Goal: Transaction & Acquisition: Purchase product/service

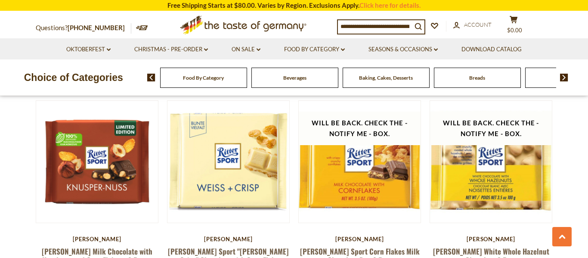
scroll to position [917, 0]
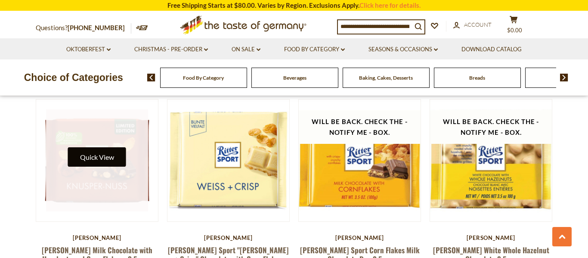
click at [111, 148] on button "Quick View" at bounding box center [97, 156] width 58 height 19
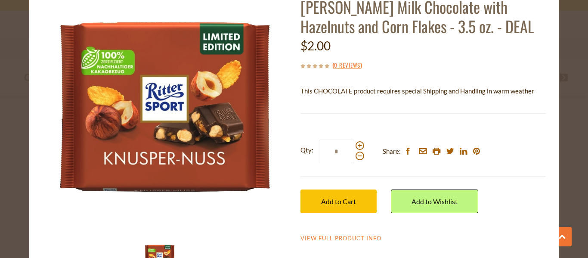
scroll to position [63, 0]
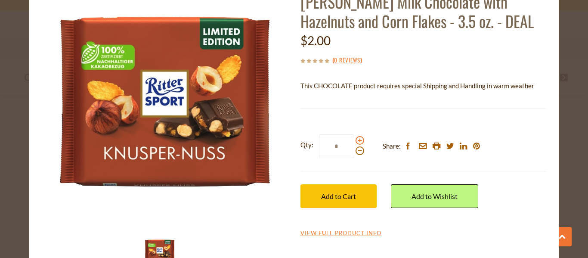
click at [359, 142] on span at bounding box center [360, 140] width 9 height 9
click at [355, 142] on input "*" at bounding box center [336, 146] width 35 height 24
click at [359, 142] on span at bounding box center [360, 140] width 9 height 9
click at [355, 142] on input "*" at bounding box center [336, 146] width 35 height 24
click at [359, 142] on span at bounding box center [360, 140] width 9 height 9
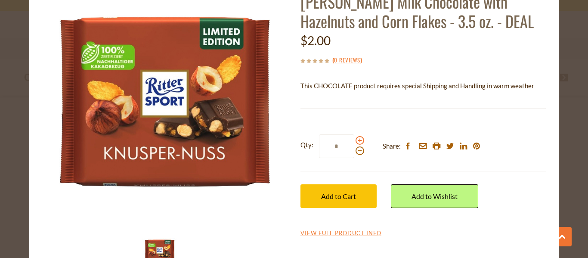
click at [355, 142] on input "*" at bounding box center [336, 146] width 35 height 24
click at [359, 142] on span at bounding box center [360, 140] width 9 height 9
click at [355, 142] on input "*" at bounding box center [336, 146] width 35 height 24
type input "*"
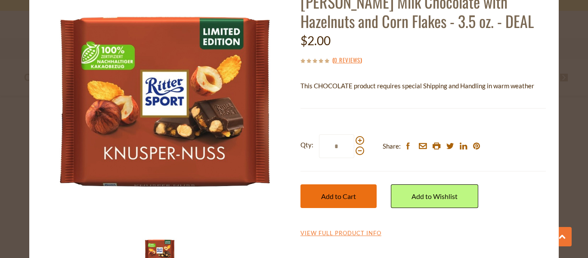
click at [335, 199] on span "Add to Cart" at bounding box center [338, 196] width 35 height 8
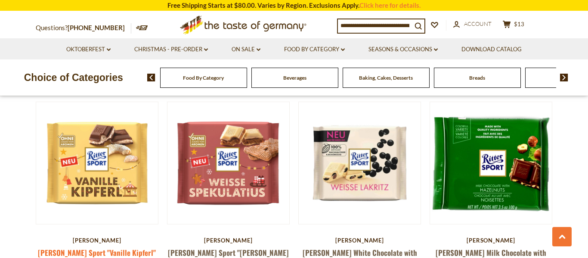
scroll to position [699, 0]
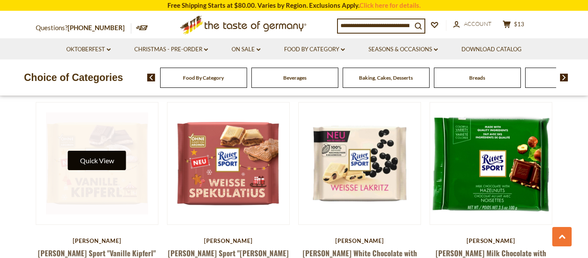
click at [106, 151] on button "Quick View" at bounding box center [97, 160] width 58 height 19
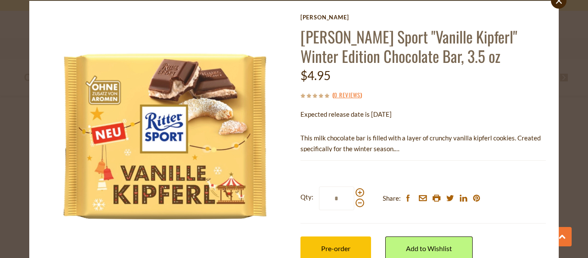
scroll to position [0, 0]
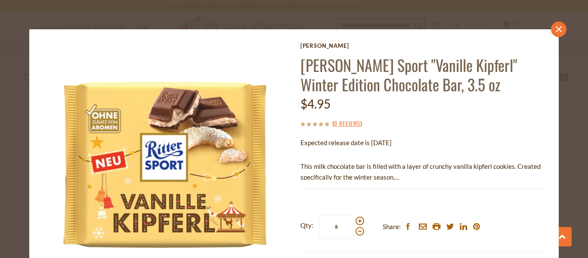
click at [558, 28] on icon "close" at bounding box center [559, 29] width 6 height 6
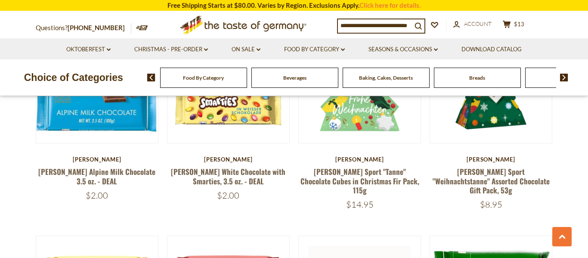
scroll to position [548, 0]
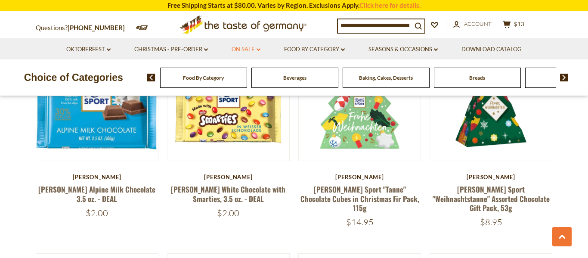
click at [250, 51] on link "On Sale dropdown_arrow" at bounding box center [246, 49] width 29 height 9
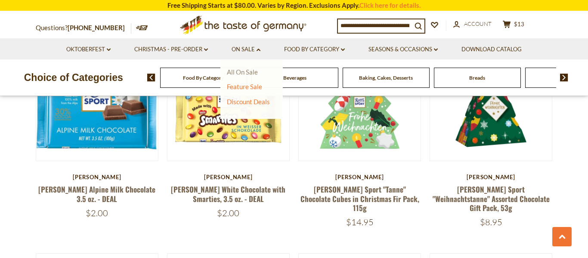
click at [247, 72] on link "All On Sale" at bounding box center [242, 72] width 31 height 8
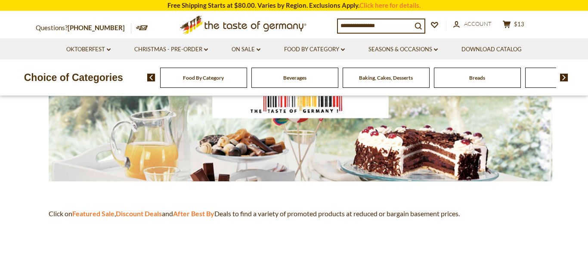
scroll to position [145, 0]
click at [193, 211] on strong "After Best By" at bounding box center [193, 214] width 41 height 8
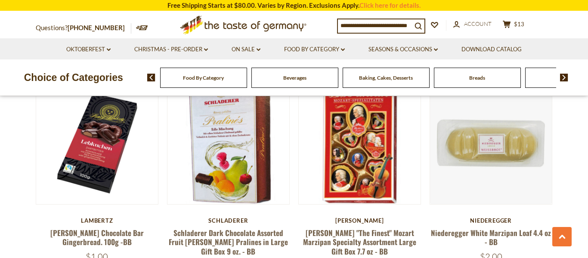
scroll to position [364, 0]
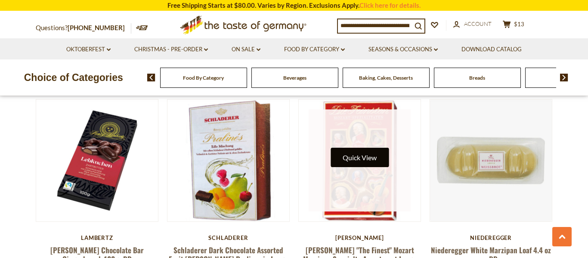
click at [361, 167] on button "Quick View" at bounding box center [360, 157] width 58 height 19
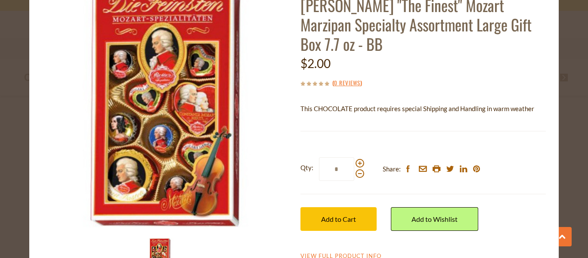
scroll to position [62, 0]
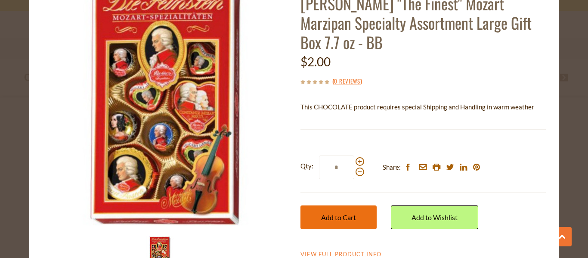
click at [361, 213] on button "Add to Cart" at bounding box center [339, 217] width 76 height 24
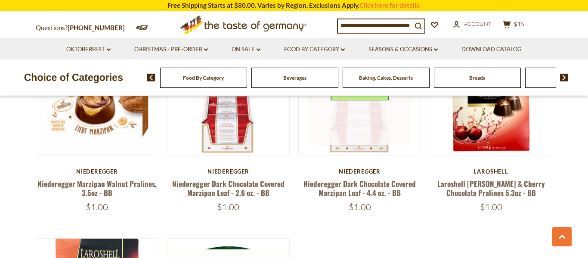
scroll to position [642, 0]
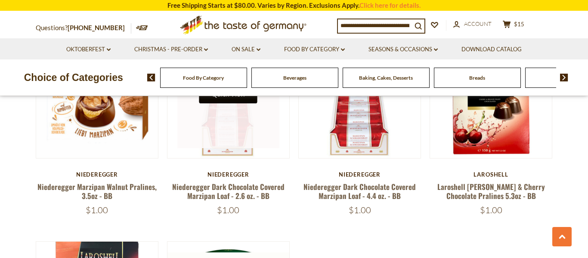
click at [222, 103] on button "Quick View" at bounding box center [228, 93] width 58 height 19
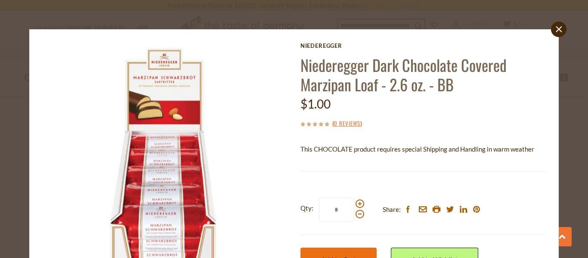
click at [349, 253] on button "Add to Cart" at bounding box center [339, 260] width 76 height 24
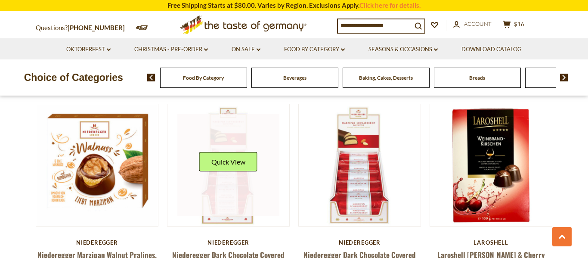
scroll to position [575, 0]
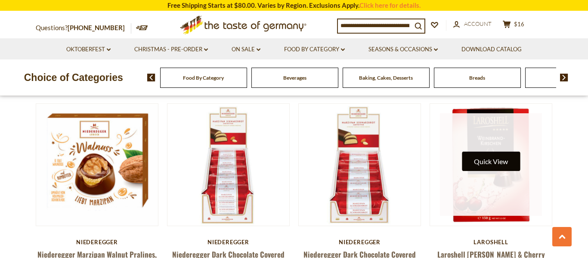
click at [485, 167] on button "Quick View" at bounding box center [491, 161] width 58 height 19
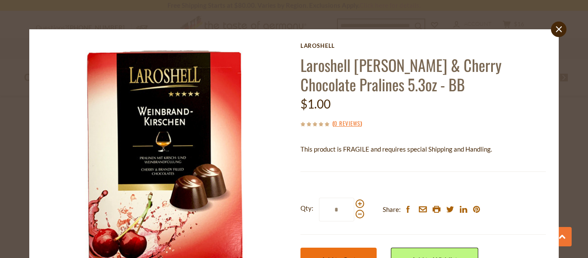
click at [355, 252] on button "Add to Cart" at bounding box center [339, 260] width 76 height 24
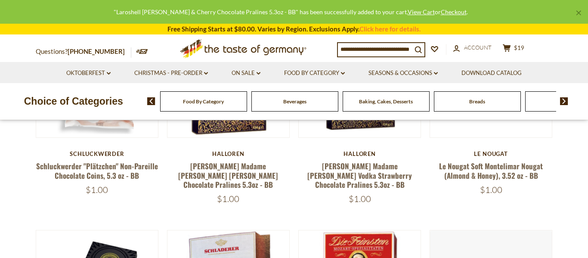
scroll to position [173, 0]
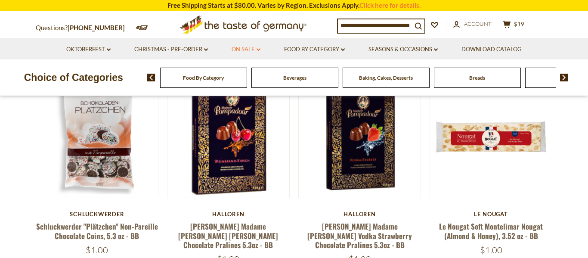
click at [255, 50] on link "On Sale dropdown_arrow" at bounding box center [246, 49] width 29 height 9
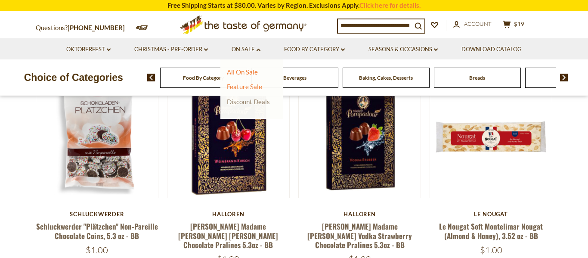
click at [248, 101] on link "Discount Deals" at bounding box center [248, 102] width 43 height 12
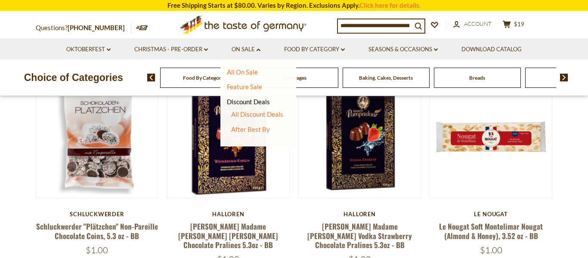
click at [277, 119] on ul "All Discount Deals After Best By" at bounding box center [255, 121] width 56 height 23
click at [274, 118] on li "All Discount Deals" at bounding box center [257, 114] width 52 height 9
click at [252, 88] on link "Feature Sale" at bounding box center [244, 87] width 35 height 8
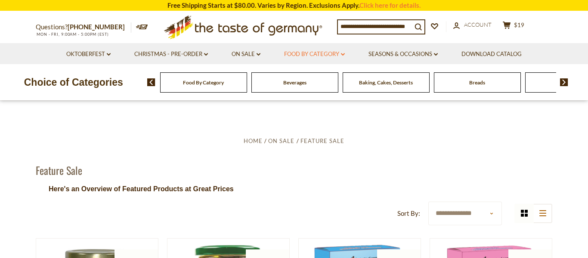
click at [332, 56] on link "Food By Category dropdown_arrow" at bounding box center [314, 54] width 61 height 9
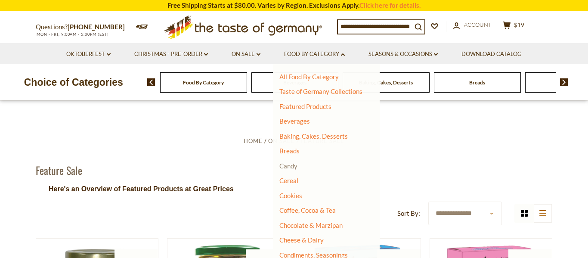
click at [294, 167] on link "Candy" at bounding box center [289, 166] width 18 height 8
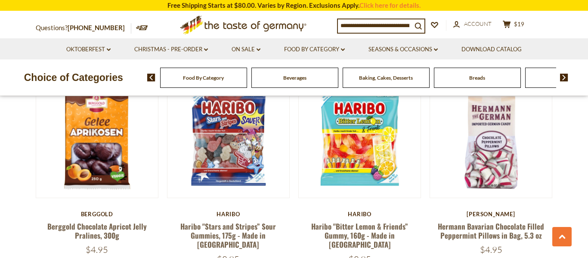
scroll to position [269, 0]
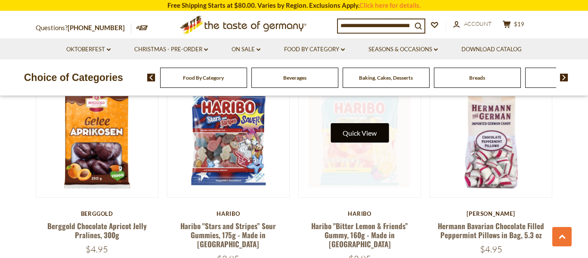
click at [364, 135] on button "Quick View" at bounding box center [360, 132] width 58 height 19
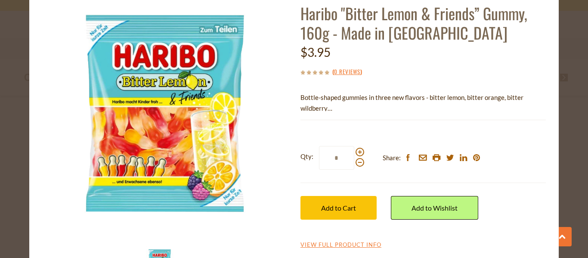
scroll to position [54, 0]
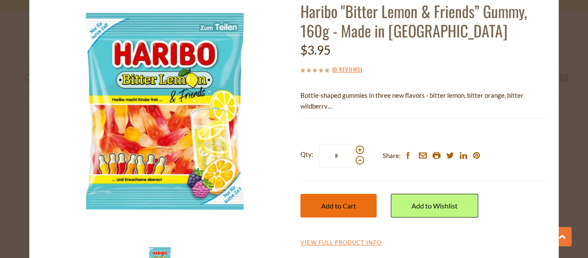
click at [356, 207] on span "Add to Cart" at bounding box center [338, 206] width 35 height 8
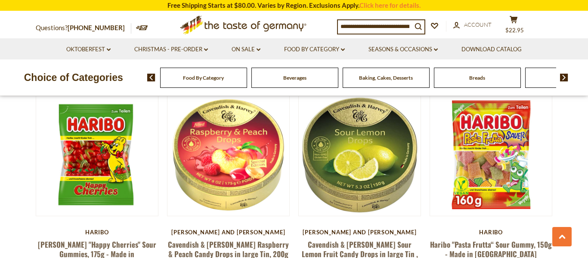
scroll to position [679, 0]
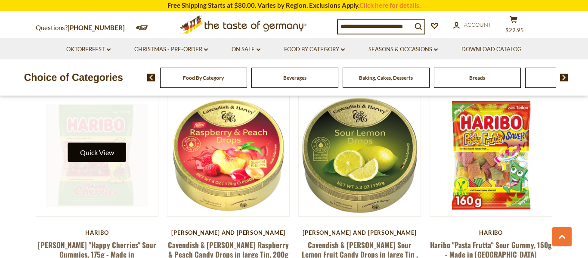
click at [88, 143] on button "Quick View" at bounding box center [97, 152] width 58 height 19
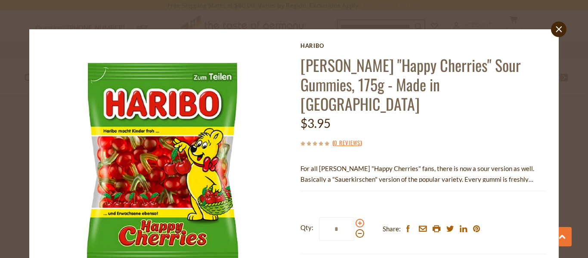
click at [359, 219] on span at bounding box center [360, 223] width 9 height 9
click at [355, 217] on input "*" at bounding box center [336, 229] width 35 height 24
type input "*"
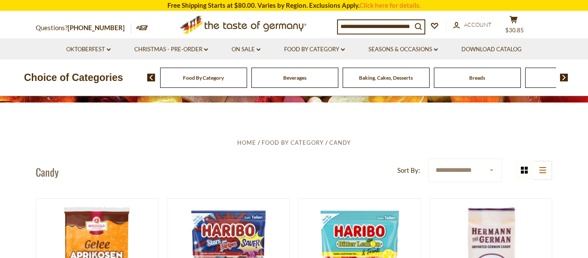
scroll to position [147, 0]
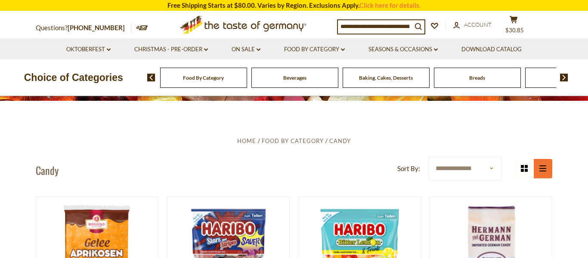
click at [545, 169] on icon "list icon" at bounding box center [543, 168] width 7 height 6
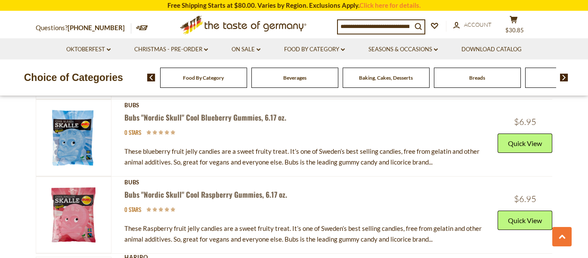
scroll to position [1924, 0]
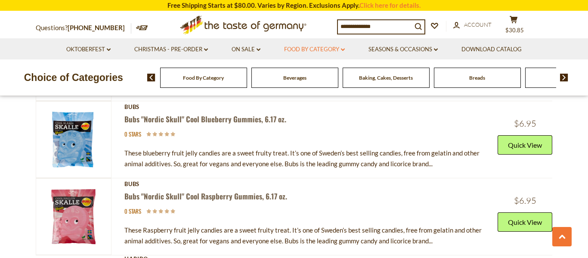
click at [308, 47] on link "Food By Category dropdown_arrow" at bounding box center [314, 49] width 61 height 9
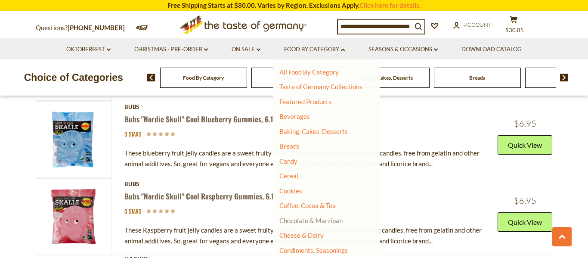
click at [308, 221] on link "Chocolate & Marzipan" at bounding box center [311, 221] width 63 height 8
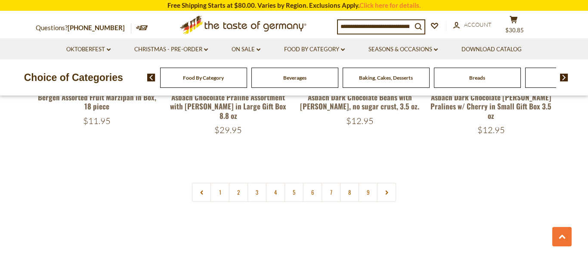
scroll to position [2091, 0]
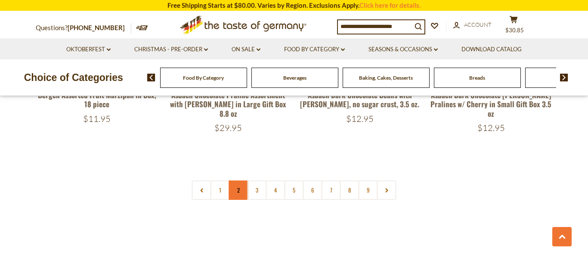
click at [237, 184] on link "2" at bounding box center [238, 190] width 19 height 19
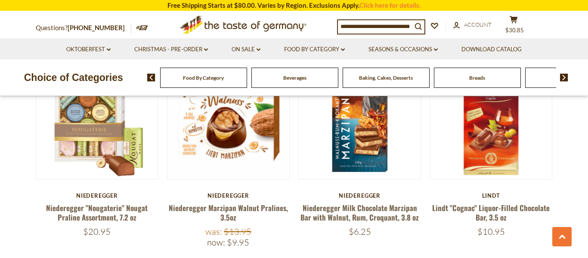
scroll to position [1354, 0]
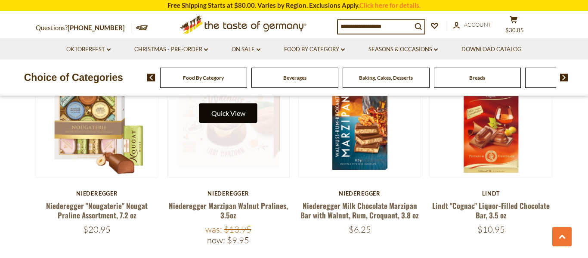
click at [234, 111] on button "Quick View" at bounding box center [228, 112] width 58 height 19
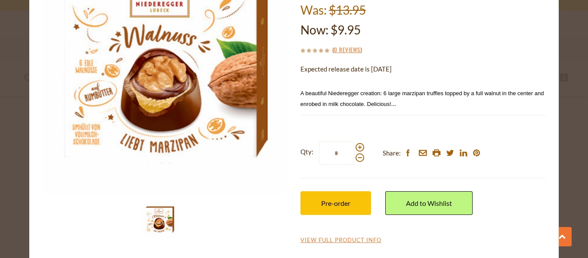
scroll to position [0, 0]
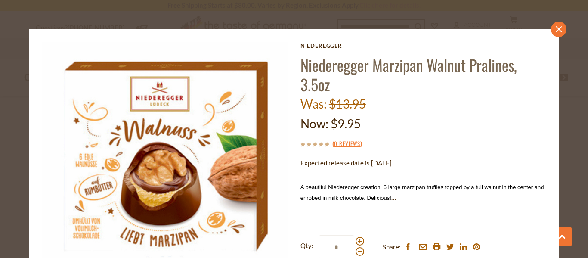
click at [558, 31] on icon "close" at bounding box center [559, 29] width 6 height 6
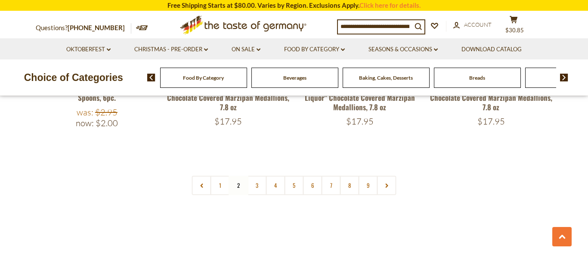
scroll to position [2114, 0]
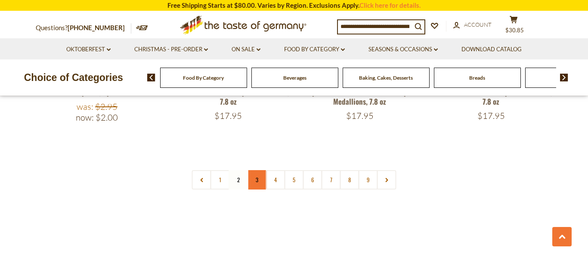
click at [258, 170] on link "3" at bounding box center [257, 179] width 19 height 19
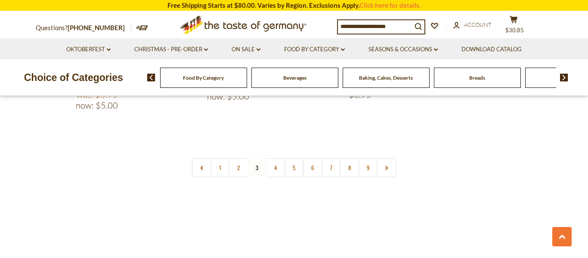
scroll to position [2134, 0]
click at [276, 157] on link "4" at bounding box center [275, 166] width 19 height 19
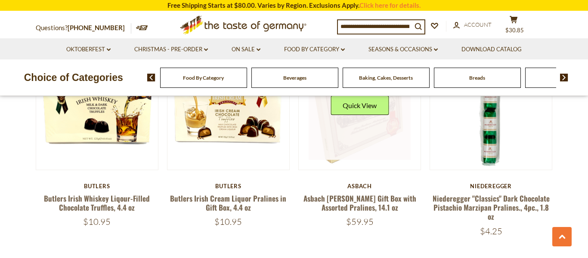
scroll to position [289, 0]
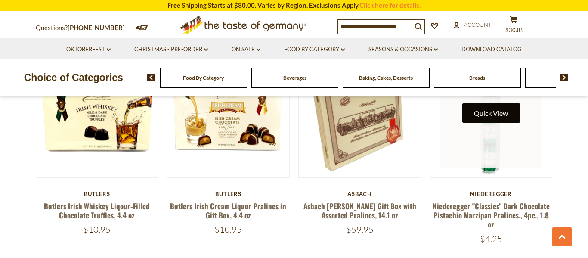
click at [487, 115] on button "Quick View" at bounding box center [491, 112] width 58 height 19
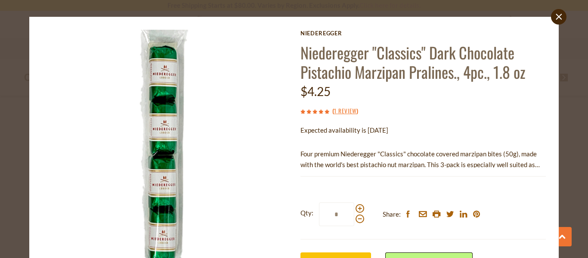
scroll to position [9, 0]
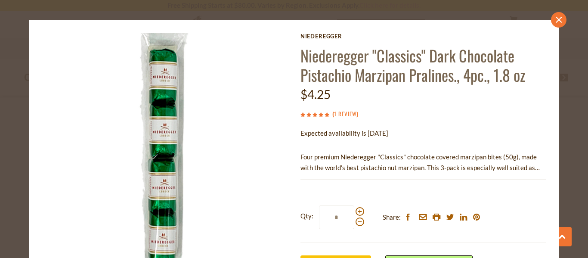
click at [557, 20] on icon "close" at bounding box center [559, 20] width 6 height 6
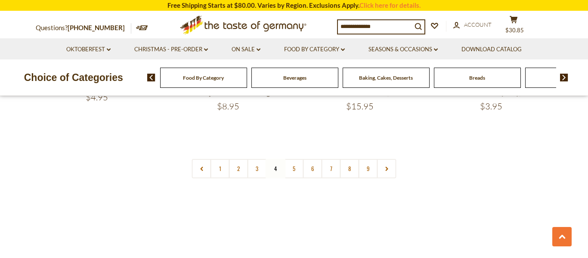
scroll to position [2113, 0]
click at [381, 22] on input at bounding box center [375, 26] width 74 height 12
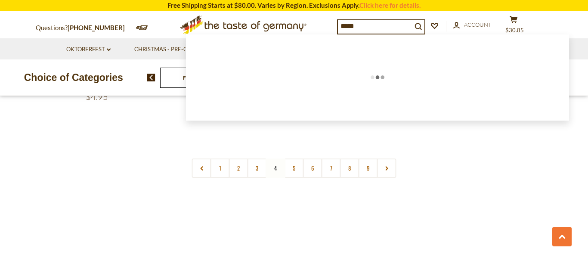
type input "******"
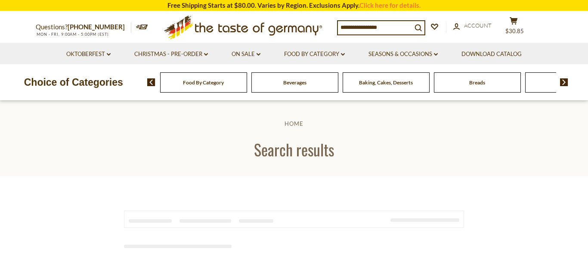
type input "******"
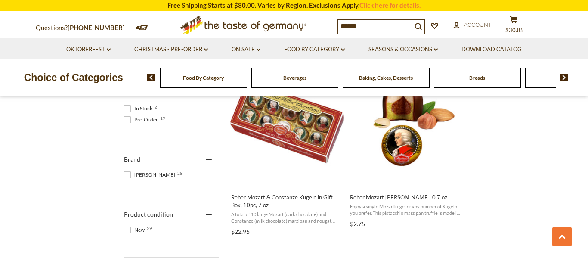
scroll to position [395, 0]
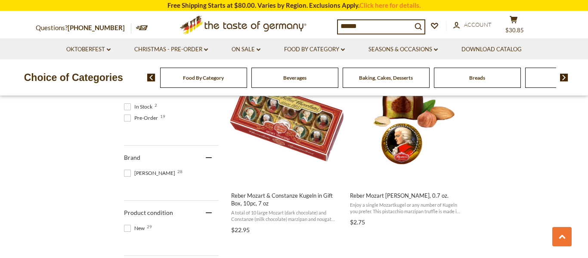
click at [563, 77] on img at bounding box center [564, 78] width 8 height 8
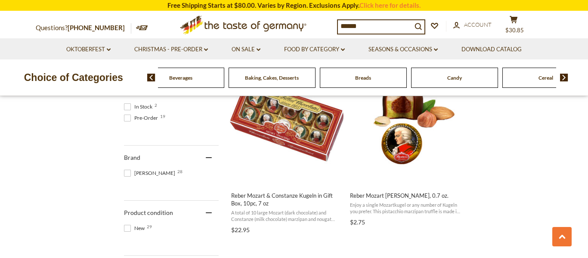
click at [280, 76] on span "Baking, Cakes, Desserts" at bounding box center [272, 78] width 54 height 6
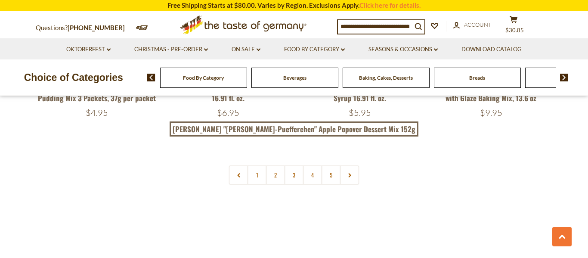
scroll to position [2061, 0]
click at [277, 176] on link "2" at bounding box center [275, 174] width 19 height 19
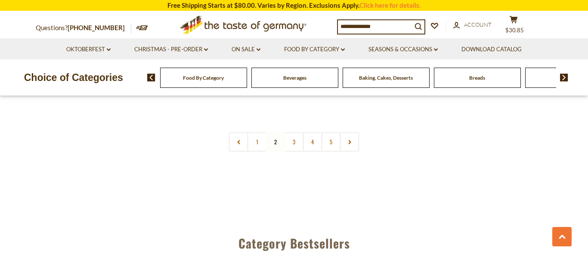
scroll to position [2125, 0]
click at [563, 78] on img at bounding box center [564, 78] width 8 height 8
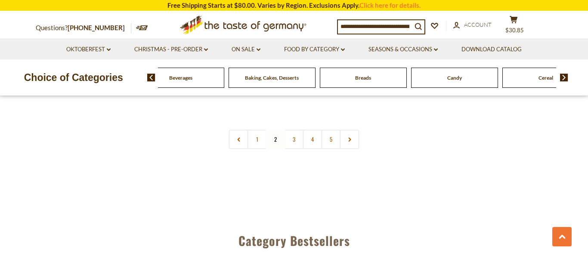
click at [563, 78] on img at bounding box center [564, 78] width 8 height 8
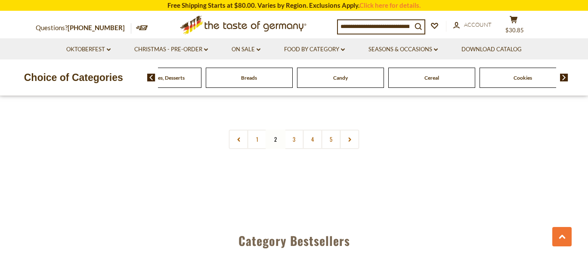
click at [563, 78] on img at bounding box center [564, 78] width 8 height 8
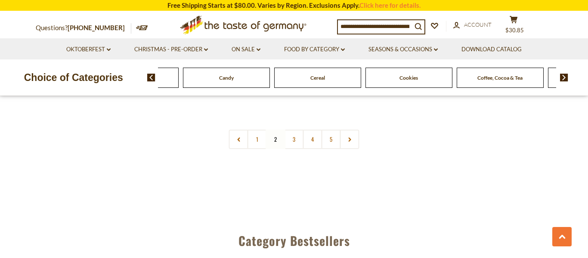
click at [563, 78] on img at bounding box center [564, 78] width 8 height 8
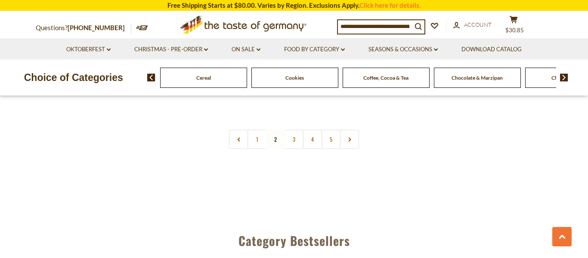
click at [565, 78] on img at bounding box center [564, 78] width 8 height 8
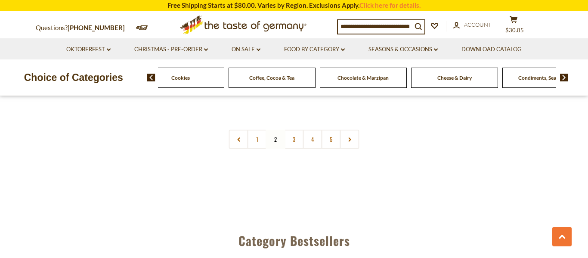
click at [565, 78] on img at bounding box center [564, 78] width 8 height 8
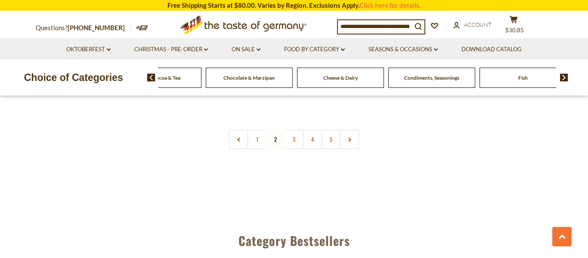
click at [565, 78] on img at bounding box center [564, 78] width 8 height 8
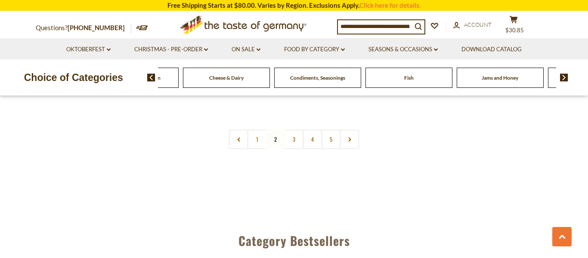
click at [565, 78] on img at bounding box center [564, 78] width 8 height 8
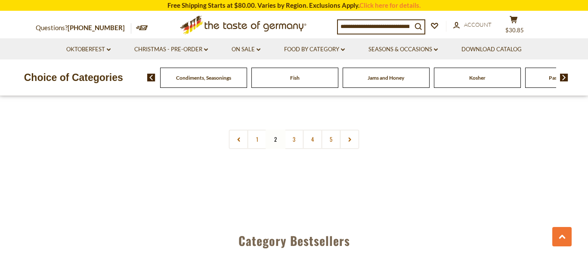
click at [565, 78] on img at bounding box center [564, 78] width 8 height 8
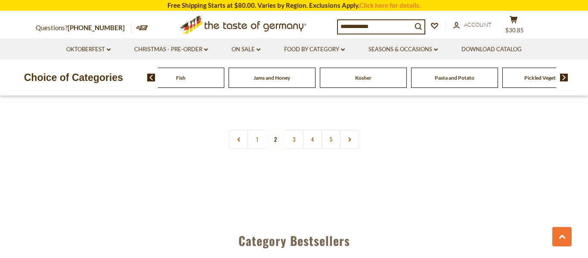
click at [565, 78] on img at bounding box center [564, 78] width 8 height 8
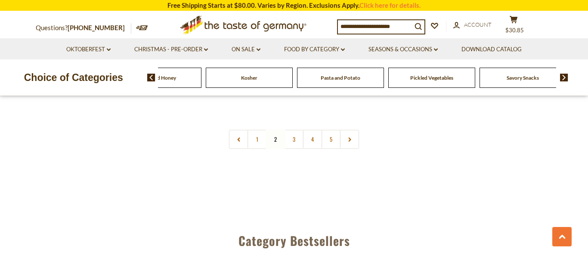
click at [565, 78] on img at bounding box center [564, 78] width 8 height 8
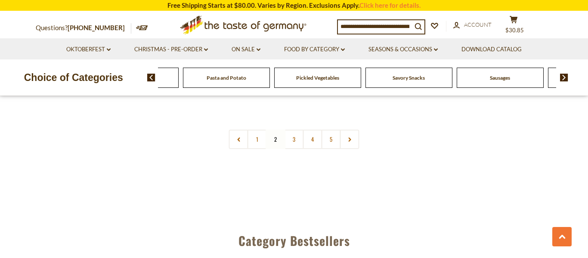
click at [416, 77] on span "Savory Snacks" at bounding box center [409, 78] width 32 height 6
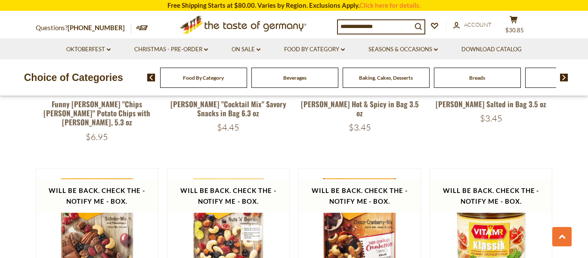
scroll to position [1650, 0]
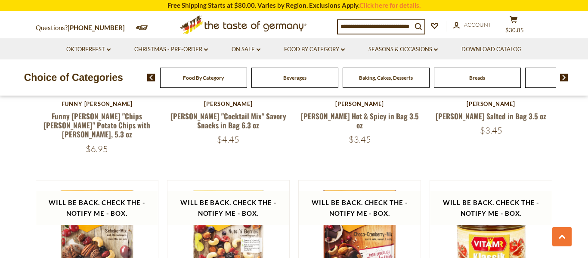
click at [561, 77] on img at bounding box center [564, 78] width 8 height 8
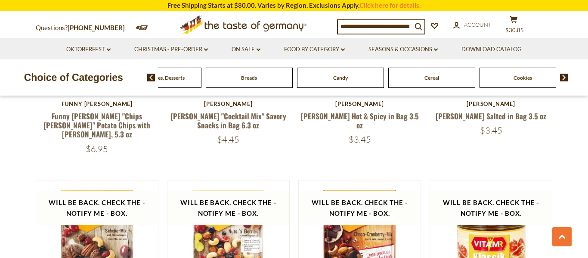
click at [561, 77] on img at bounding box center [564, 78] width 8 height 8
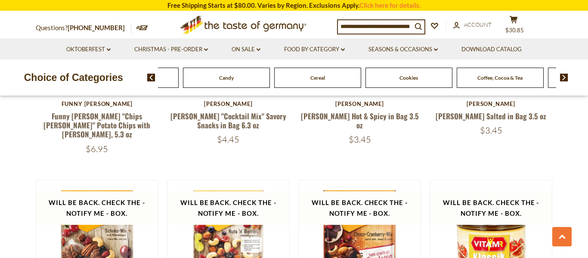
click at [561, 77] on img at bounding box center [564, 78] width 8 height 8
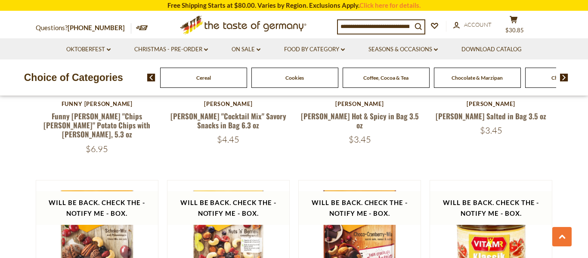
click at [561, 77] on img at bounding box center [564, 78] width 8 height 8
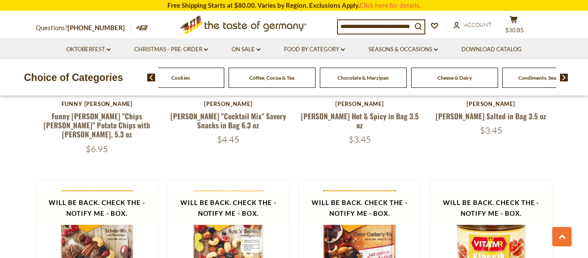
click at [561, 77] on img at bounding box center [564, 78] width 8 height 8
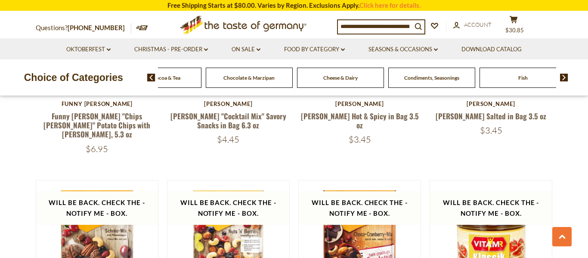
click at [561, 77] on img at bounding box center [564, 78] width 8 height 8
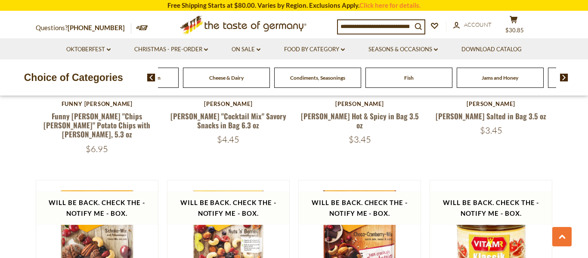
click at [561, 77] on img at bounding box center [564, 78] width 8 height 8
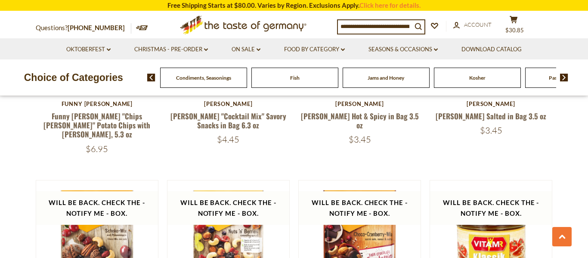
click at [561, 77] on img at bounding box center [564, 78] width 8 height 8
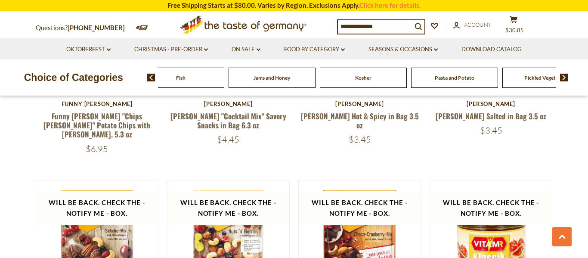
click at [561, 77] on img at bounding box center [564, 78] width 8 height 8
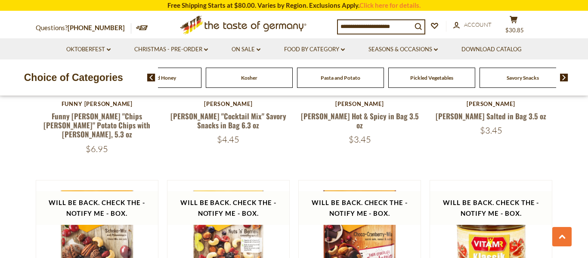
click at [561, 77] on img at bounding box center [564, 78] width 8 height 8
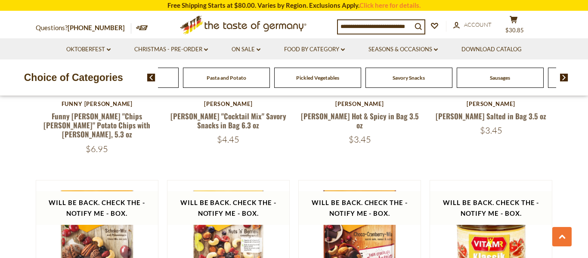
click at [561, 77] on img at bounding box center [564, 78] width 8 height 8
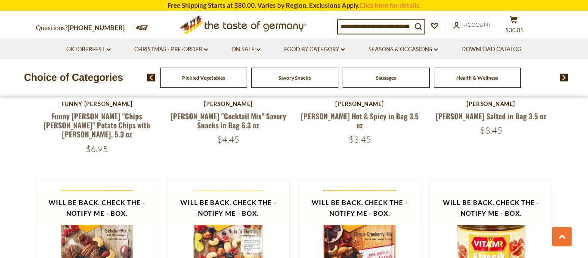
click at [561, 77] on img at bounding box center [564, 78] width 8 height 8
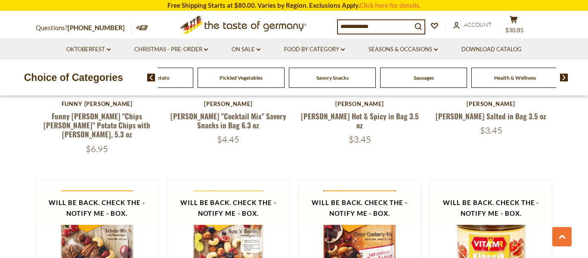
click at [532, 79] on span "Health & Wellness" at bounding box center [516, 78] width 42 height 6
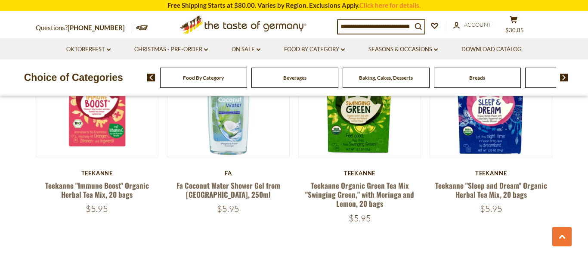
scroll to position [1983, 0]
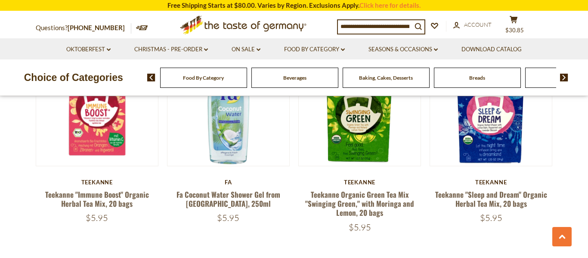
click at [300, 75] on span "Beverages" at bounding box center [294, 78] width 23 height 6
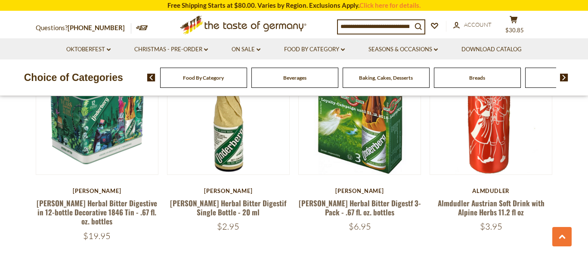
scroll to position [1055, 0]
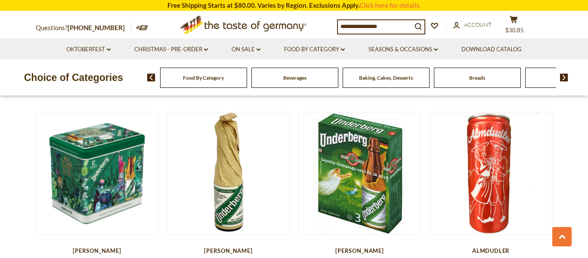
click at [562, 79] on img at bounding box center [564, 78] width 8 height 8
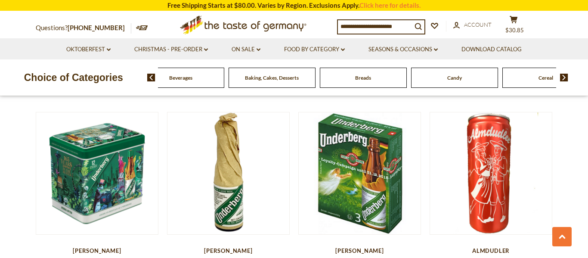
click at [562, 79] on img at bounding box center [564, 78] width 8 height 8
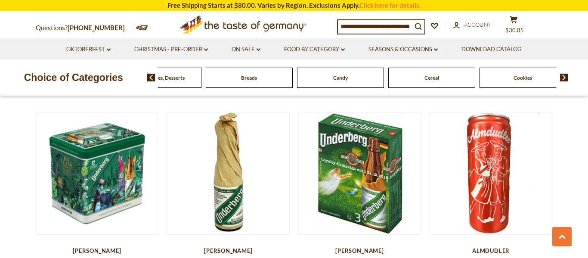
click at [522, 78] on span "Cookies" at bounding box center [523, 78] width 19 height 6
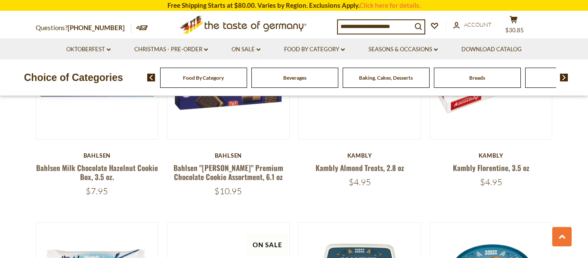
scroll to position [321, 0]
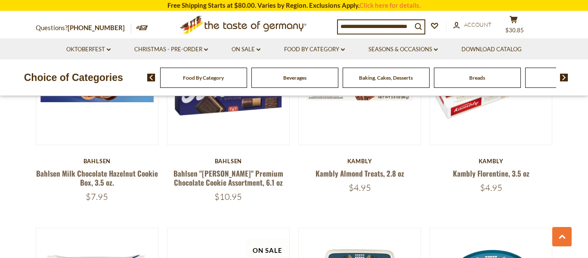
click at [363, 28] on input at bounding box center [375, 26] width 74 height 12
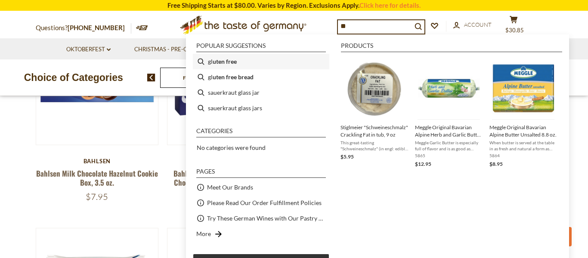
click at [244, 64] on li "gl uten free" at bounding box center [261, 62] width 137 height 16
type input "**********"
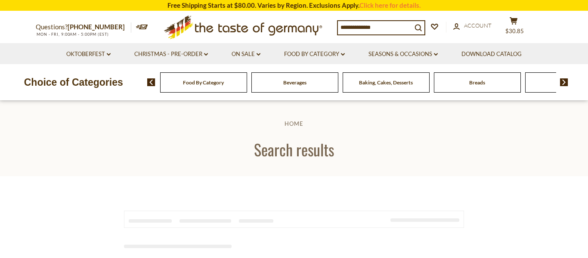
type input "**********"
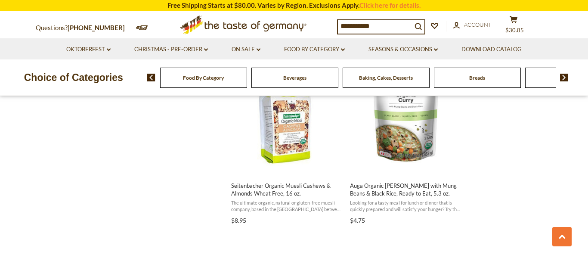
scroll to position [1144, 0]
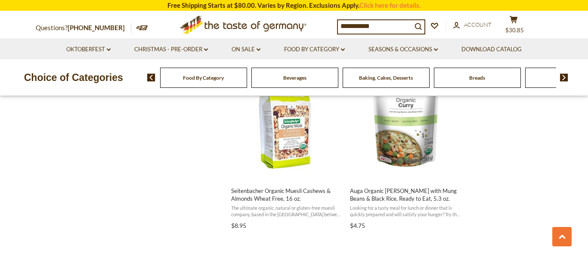
click at [564, 81] on img at bounding box center [564, 78] width 8 height 8
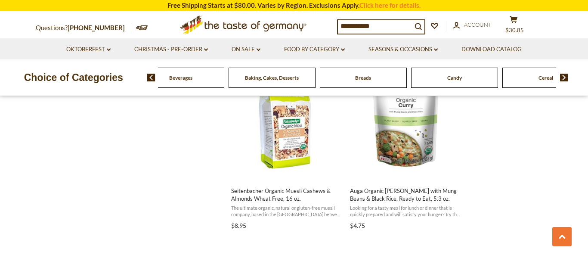
click at [564, 81] on img at bounding box center [564, 78] width 8 height 8
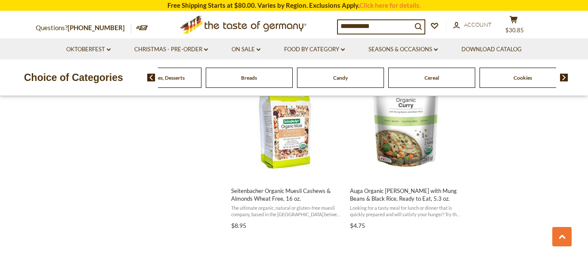
click at [564, 81] on img at bounding box center [564, 78] width 8 height 8
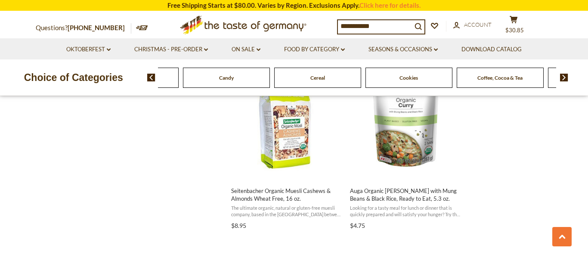
click at [320, 80] on span "Cereal" at bounding box center [318, 78] width 15 height 6
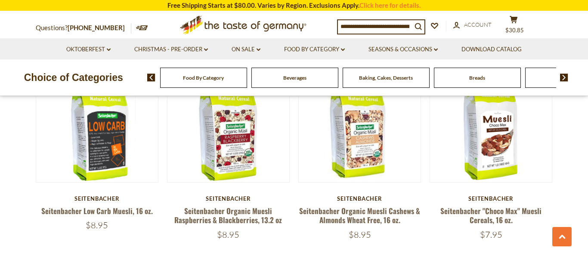
scroll to position [704, 0]
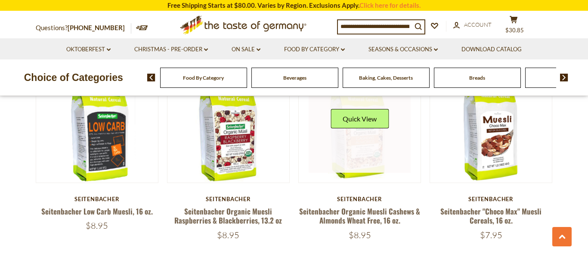
click at [374, 143] on link at bounding box center [360, 122] width 103 height 103
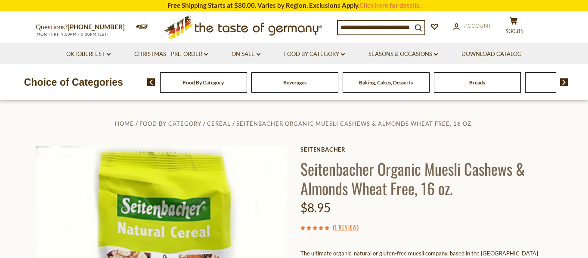
click at [563, 83] on img at bounding box center [564, 82] width 8 height 8
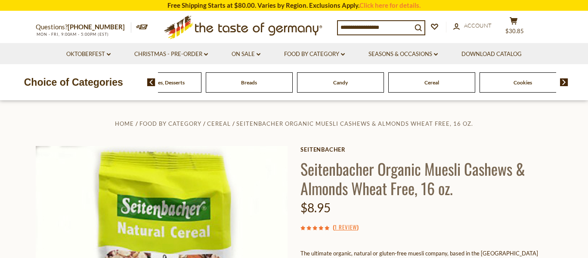
click at [563, 83] on img at bounding box center [564, 82] width 8 height 8
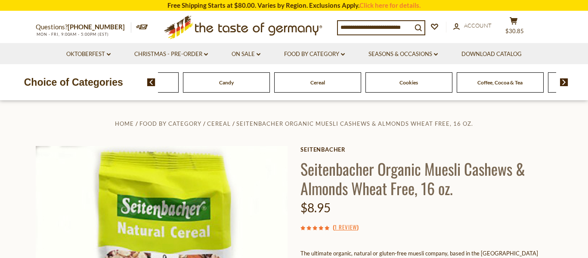
click at [563, 83] on img at bounding box center [564, 82] width 8 height 8
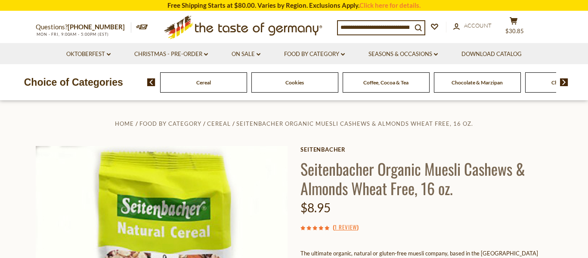
click at [563, 83] on img at bounding box center [564, 82] width 8 height 8
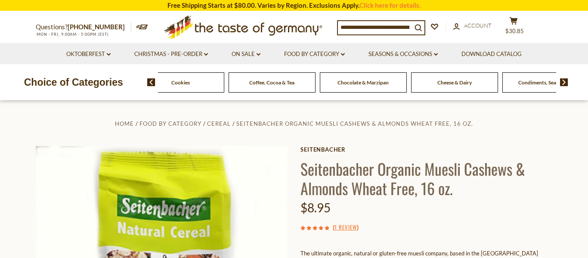
click at [563, 83] on img at bounding box center [564, 82] width 8 height 8
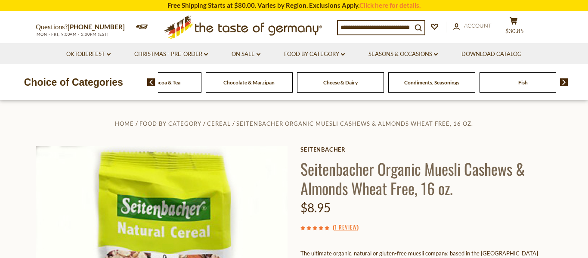
click at [352, 81] on span "Cheese & Dairy" at bounding box center [341, 82] width 34 height 6
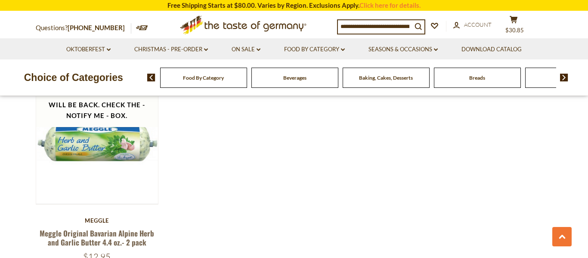
scroll to position [1113, 0]
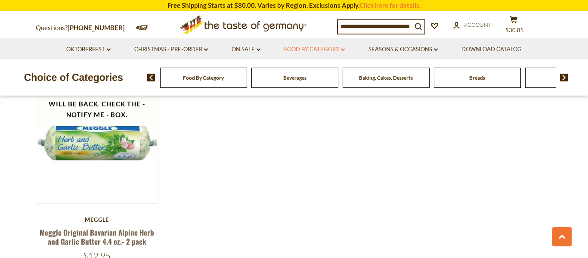
click at [302, 52] on link "Food By Category dropdown_arrow" at bounding box center [314, 49] width 61 height 9
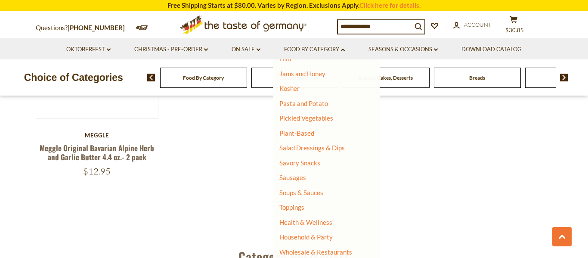
scroll to position [1199, 0]
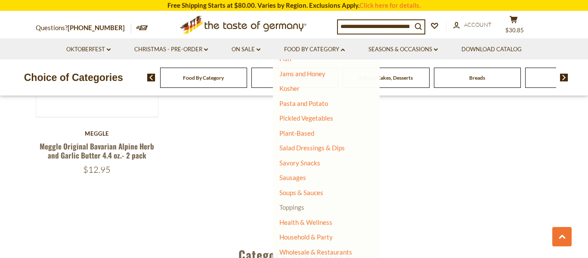
click at [286, 209] on link "Toppings" at bounding box center [292, 207] width 25 height 8
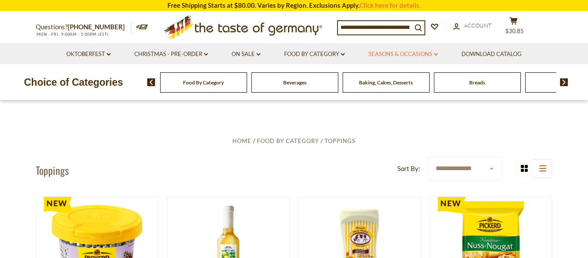
click at [394, 53] on link "Seasons & Occasions dropdown_arrow" at bounding box center [403, 54] width 69 height 9
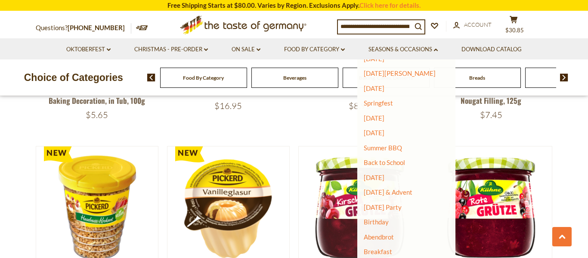
scroll to position [260, 0]
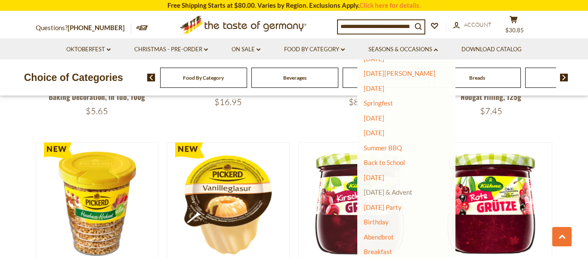
click at [398, 194] on link "[DATE] & Advent" at bounding box center [388, 192] width 49 height 8
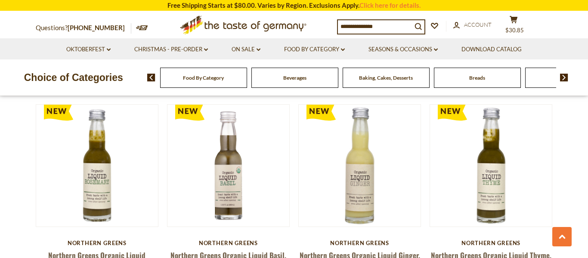
scroll to position [1285, 0]
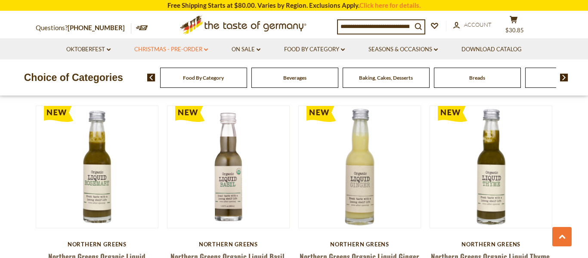
click at [190, 49] on link "Christmas - PRE-ORDER dropdown_arrow" at bounding box center [171, 49] width 74 height 9
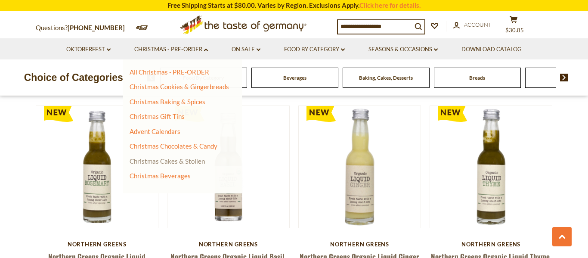
click at [181, 164] on link "Christmas Cakes & Stollen" at bounding box center [167, 161] width 75 height 8
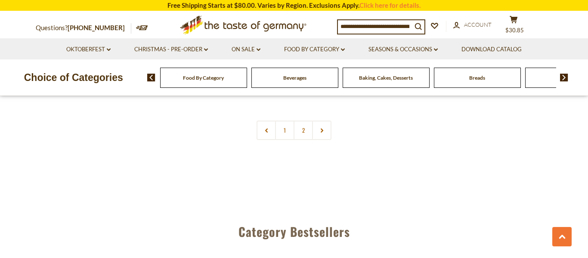
scroll to position [2146, 0]
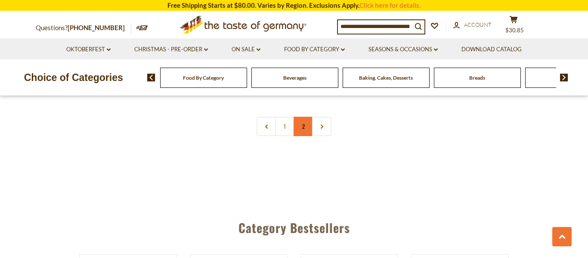
click at [303, 117] on link "2" at bounding box center [303, 126] width 19 height 19
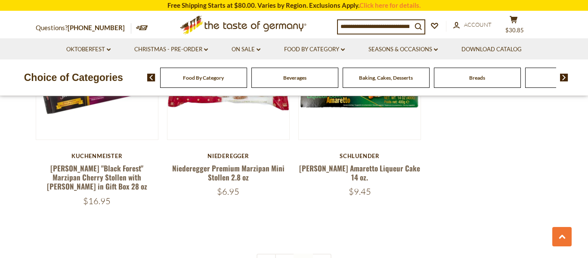
scroll to position [1142, 0]
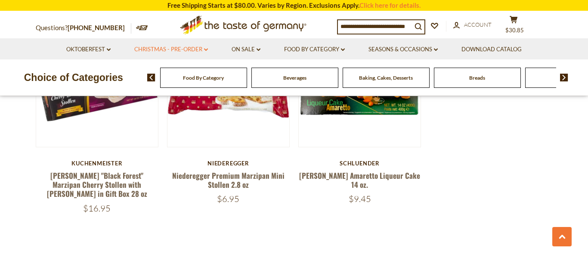
click at [172, 48] on link "Christmas - PRE-ORDER dropdown_arrow" at bounding box center [171, 49] width 74 height 9
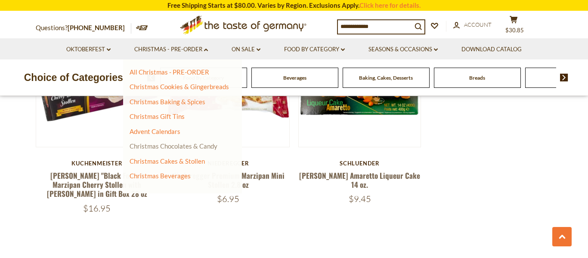
click at [165, 149] on link "Christmas Chocolates & Candy" at bounding box center [174, 146] width 88 height 8
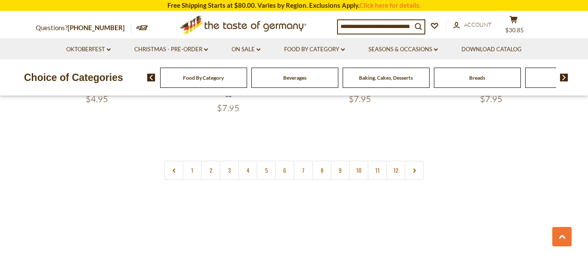
scroll to position [2123, 0]
click at [211, 159] on link "2" at bounding box center [210, 168] width 19 height 19
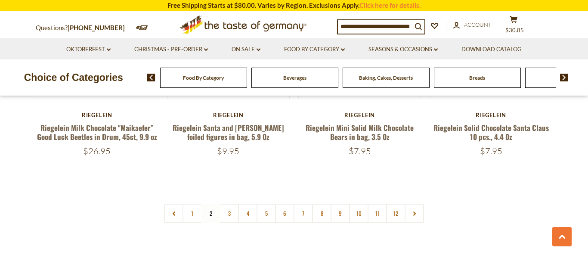
scroll to position [2054, 0]
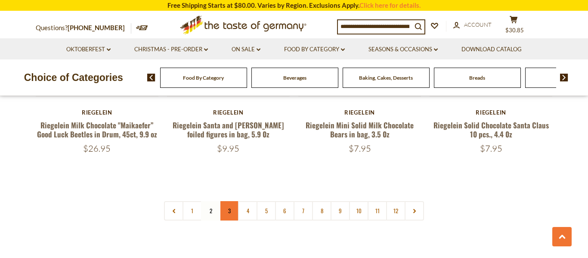
click at [227, 201] on link "3" at bounding box center [229, 210] width 19 height 19
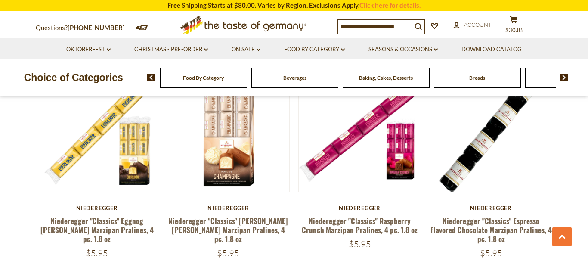
scroll to position [1324, 0]
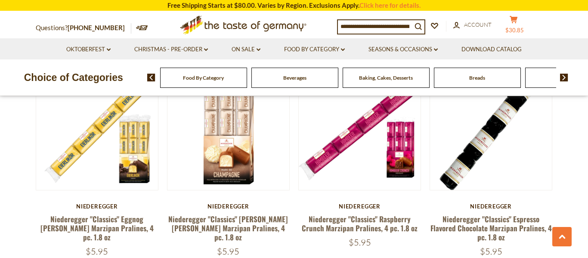
click at [524, 27] on span "$30.85" at bounding box center [515, 30] width 19 height 7
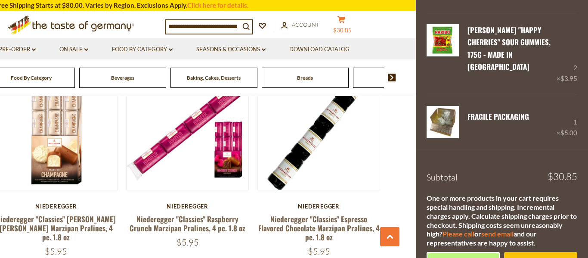
scroll to position [407, 0]
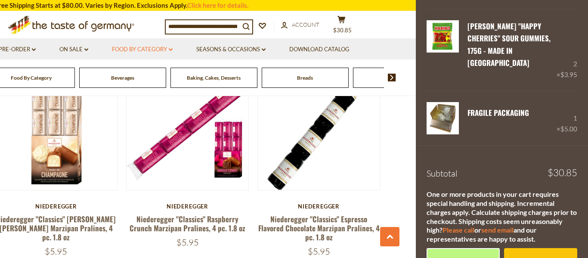
click at [113, 52] on link "Food By Category dropdown_arrow" at bounding box center [142, 49] width 61 height 9
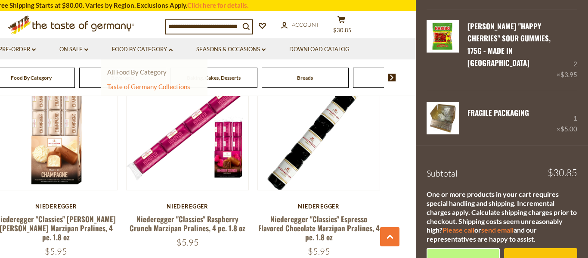
click at [149, 74] on link "All Food By Category" at bounding box center [136, 72] width 59 height 8
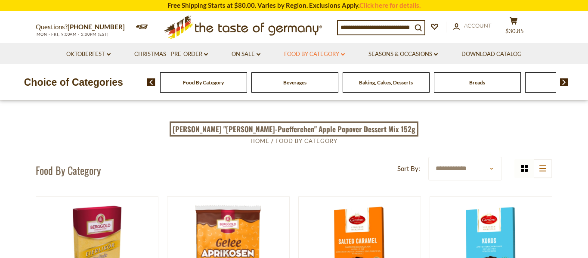
click at [341, 54] on link "Food By Category dropdown_arrow" at bounding box center [314, 54] width 61 height 9
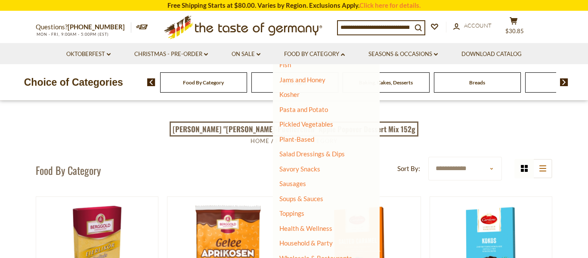
scroll to position [206, 0]
click at [308, 244] on link "Household & Party" at bounding box center [306, 242] width 53 height 12
click at [291, 243] on link "Household & Party" at bounding box center [306, 242] width 53 height 12
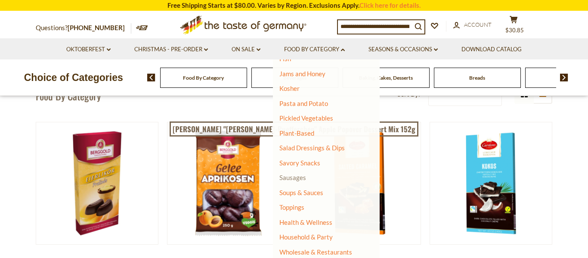
scroll to position [75, 0]
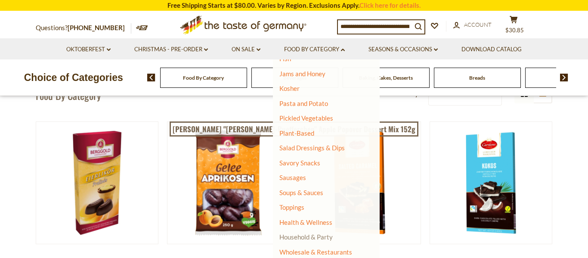
click at [300, 238] on link "Household & Party" at bounding box center [306, 237] width 53 height 12
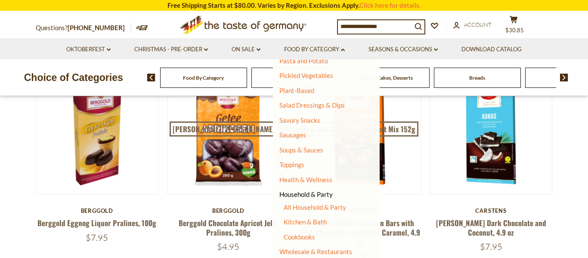
scroll to position [126, 0]
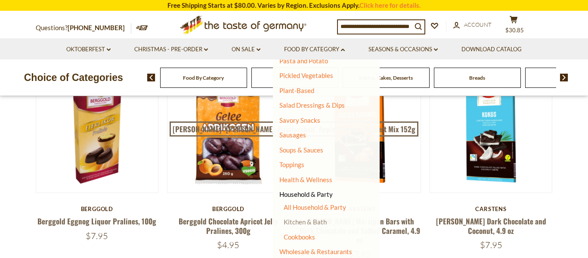
click at [317, 221] on link "Kitchen & Bath" at bounding box center [305, 222] width 43 height 8
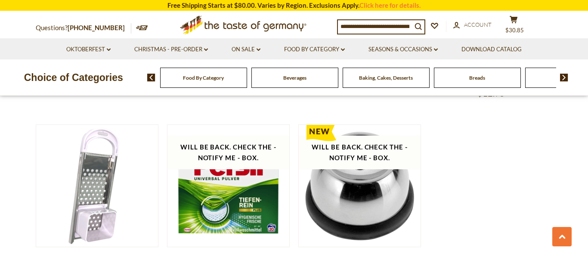
scroll to position [481, 0]
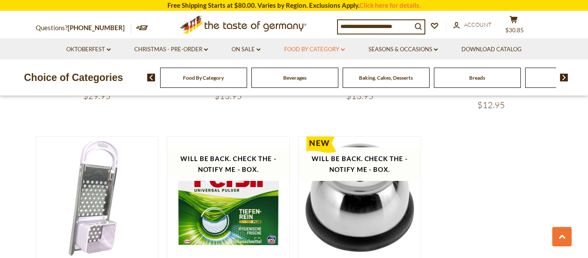
click at [334, 47] on link "Food By Category dropdown_arrow" at bounding box center [314, 49] width 61 height 9
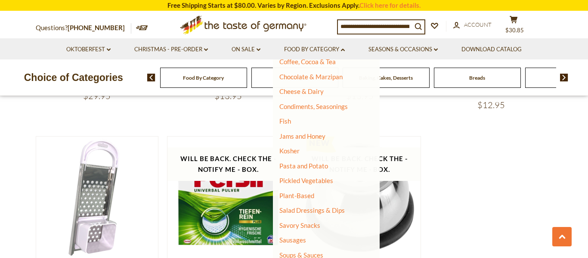
scroll to position [206, 0]
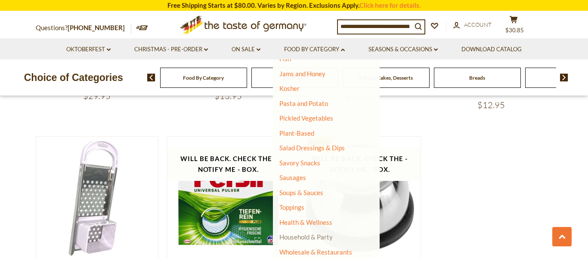
click at [313, 239] on link "Household & Party" at bounding box center [306, 237] width 53 height 12
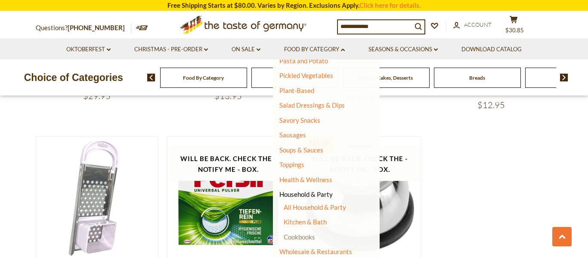
click at [309, 238] on link "Cookbooks" at bounding box center [299, 237] width 31 height 8
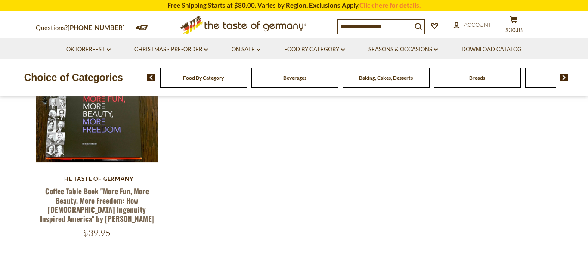
scroll to position [153, 0]
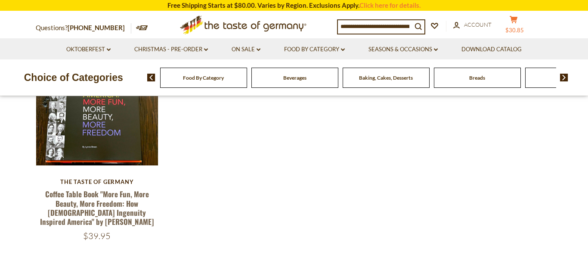
click at [524, 24] on button "cart $30.85" at bounding box center [514, 27] width 26 height 22
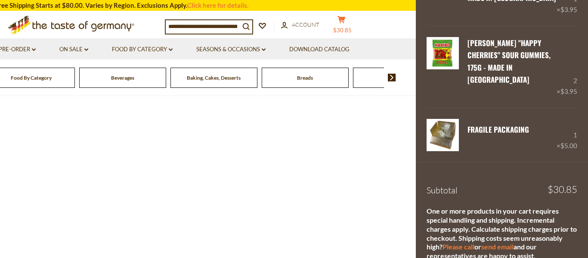
scroll to position [407, 0]
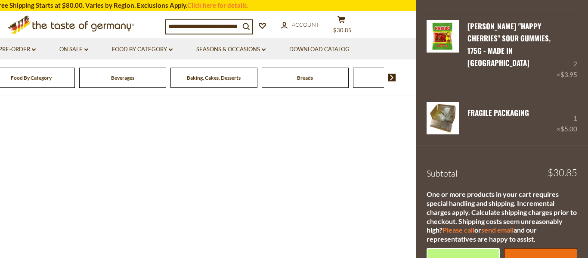
click at [532, 248] on link "Checkout" at bounding box center [540, 260] width 73 height 24
